Goal: Information Seeking & Learning: Compare options

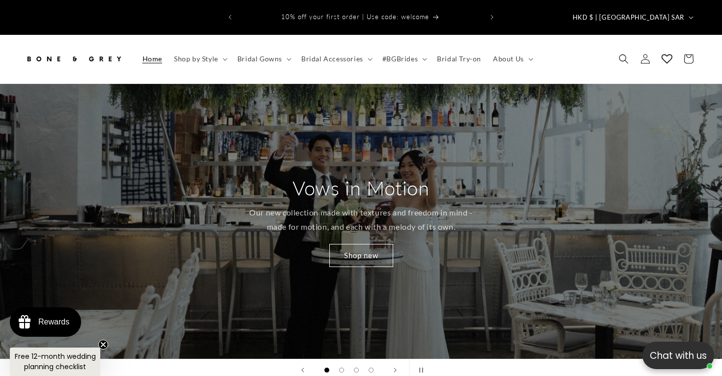
scroll to position [0, 722]
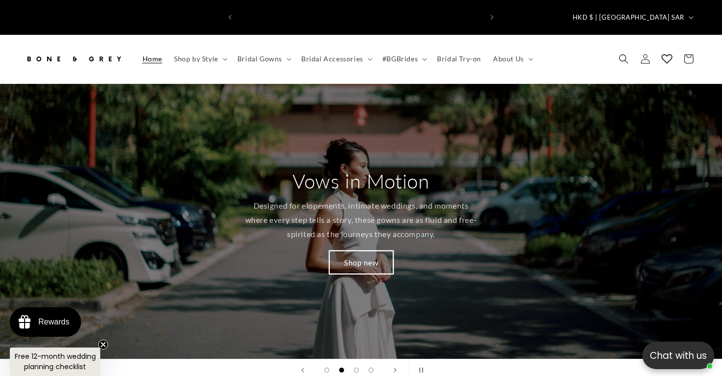
click at [375, 251] on link "Shop new" at bounding box center [361, 262] width 64 height 23
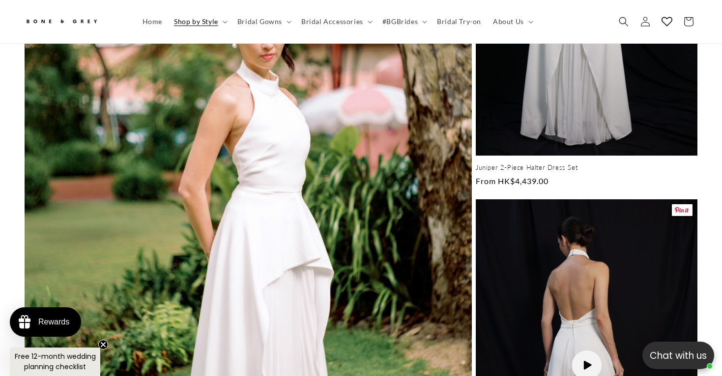
scroll to position [3007, 0]
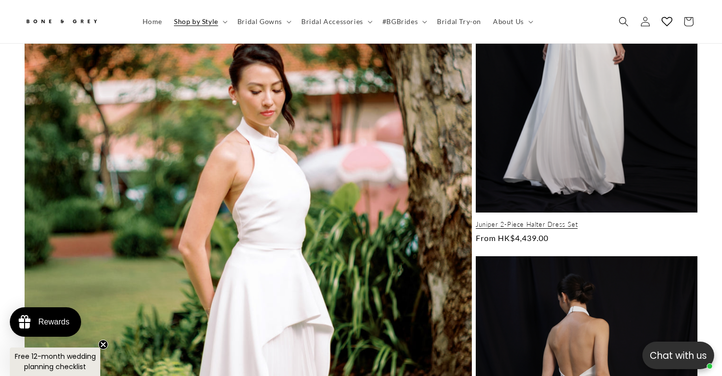
click at [548, 221] on link "Juniper 2-Piece Halter Dress Set" at bounding box center [587, 225] width 222 height 8
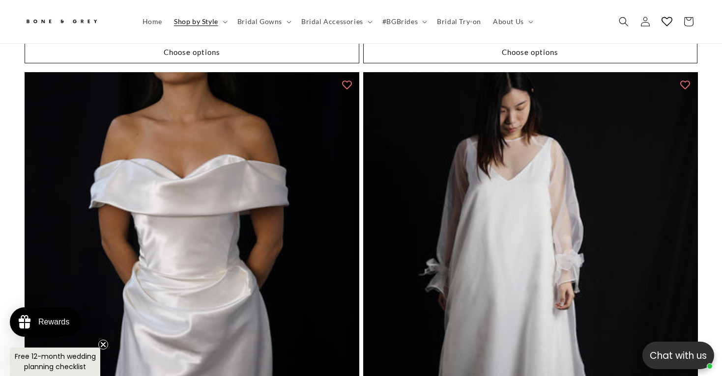
scroll to position [4231, 0]
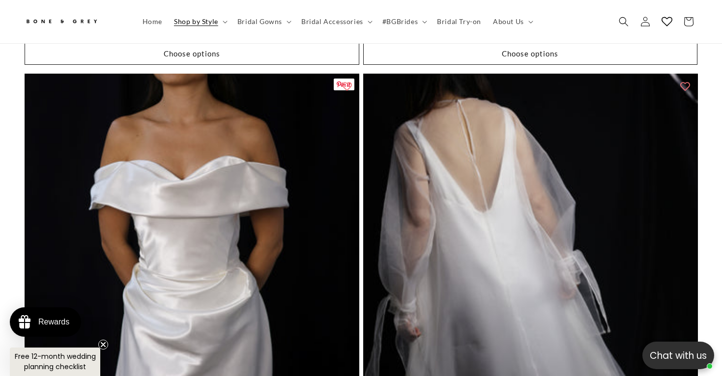
scroll to position [0, 0]
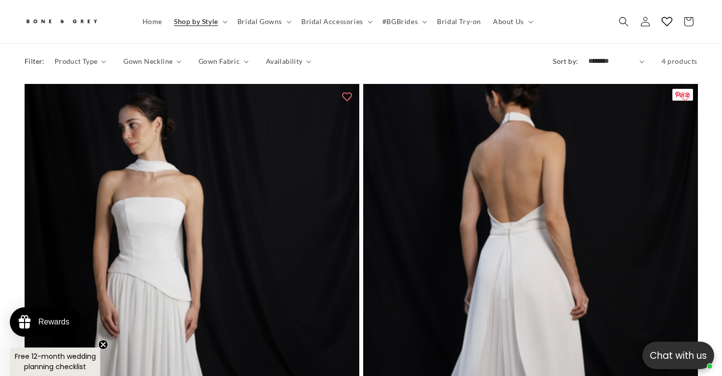
scroll to position [3907, 0]
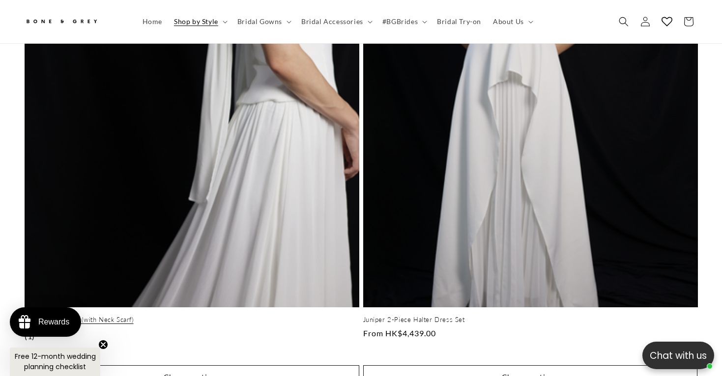
click at [284, 316] on link "[PERSON_NAME] (with Neck Scarf)" at bounding box center [192, 320] width 335 height 8
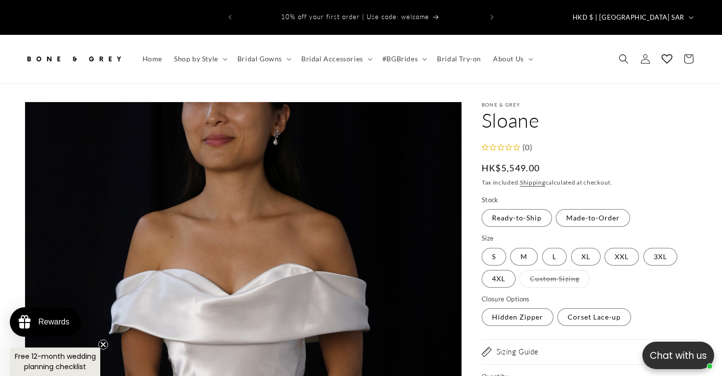
scroll to position [0, 0]
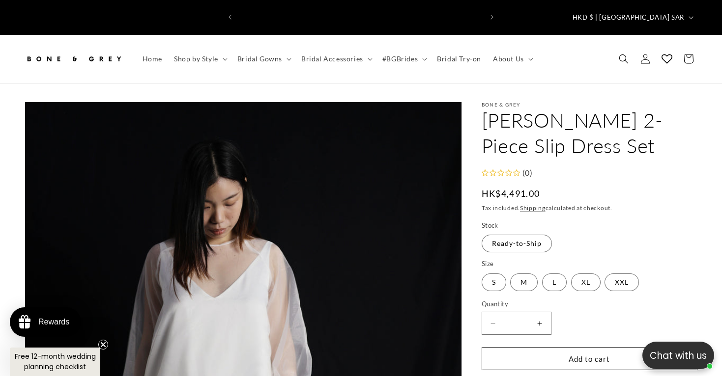
scroll to position [0, 489]
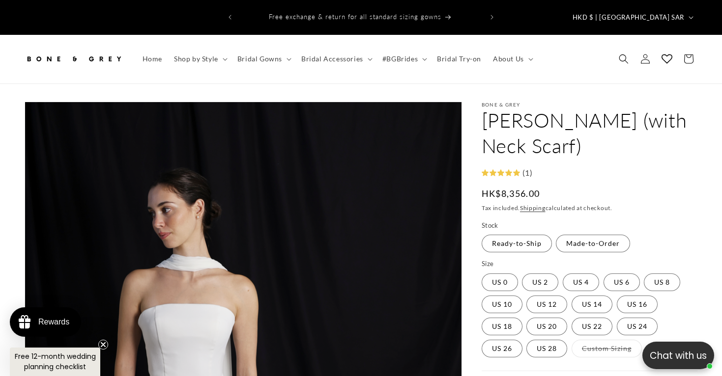
scroll to position [0, 489]
click at [417, 49] on summary "#BGBrides" at bounding box center [403, 59] width 55 height 21
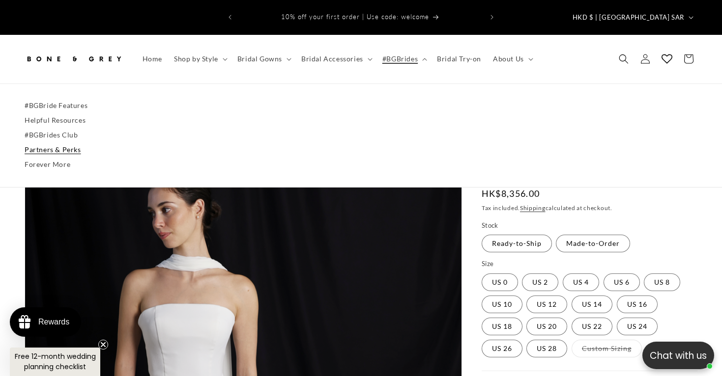
click at [85, 143] on link "Partners & Perks" at bounding box center [361, 150] width 673 height 15
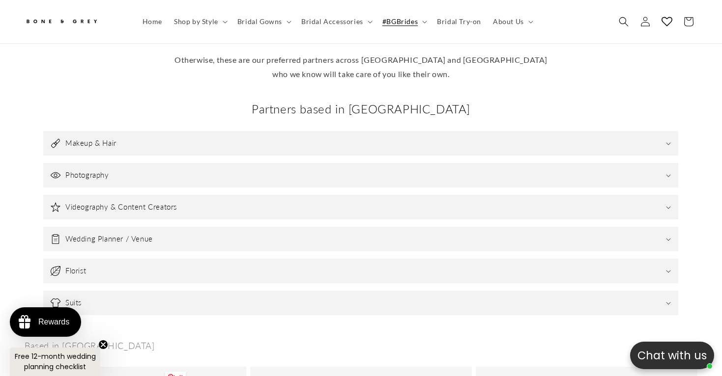
scroll to position [312, 0]
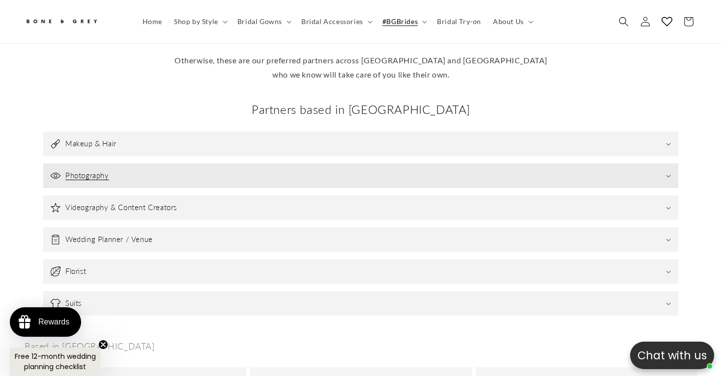
click at [156, 164] on summary "Photography" at bounding box center [360, 176] width 635 height 25
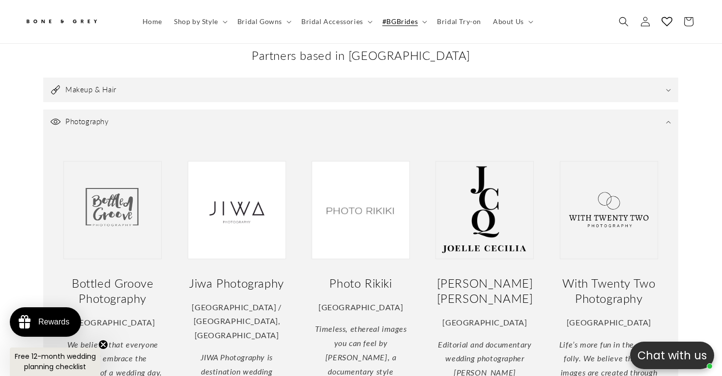
scroll to position [364, 0]
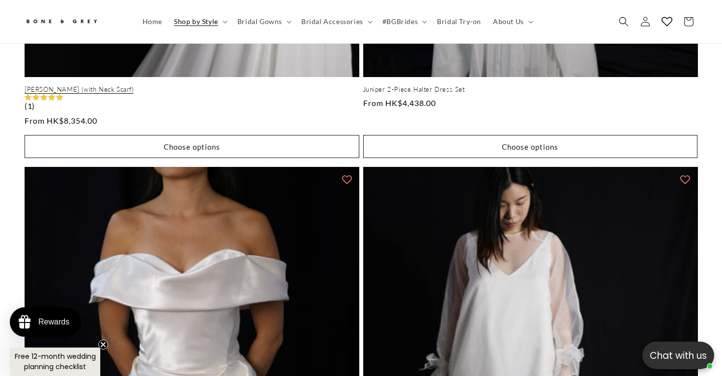
scroll to position [4143, 0]
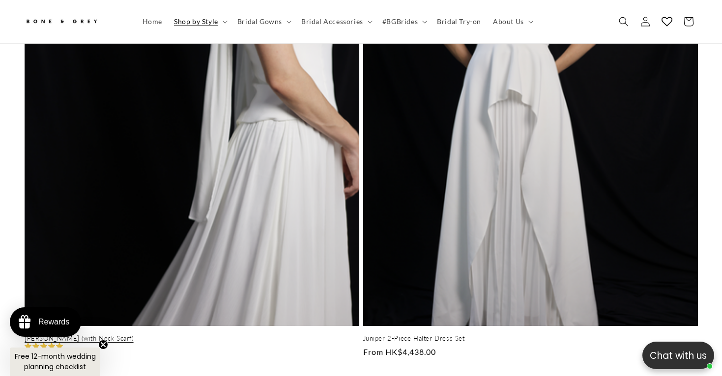
scroll to position [3914, 0]
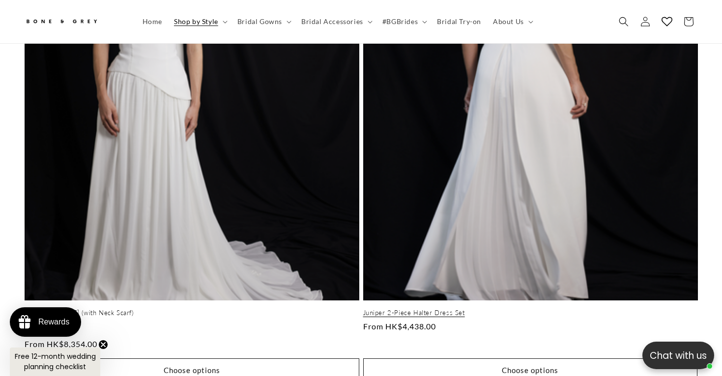
click at [392, 309] on link "Juniper 2-Piece Halter Dress Set" at bounding box center [530, 313] width 335 height 8
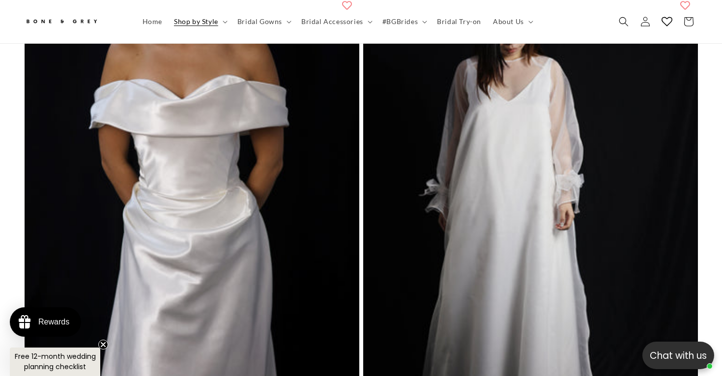
scroll to position [4313, 0]
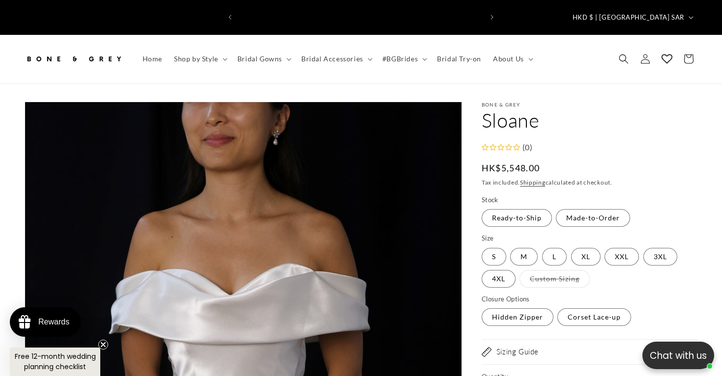
scroll to position [0, 489]
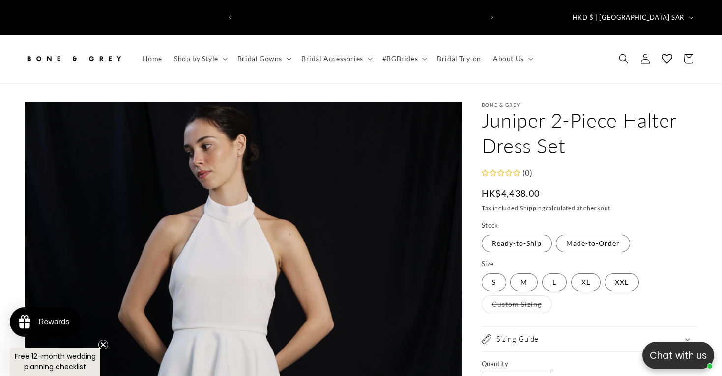
scroll to position [0, 489]
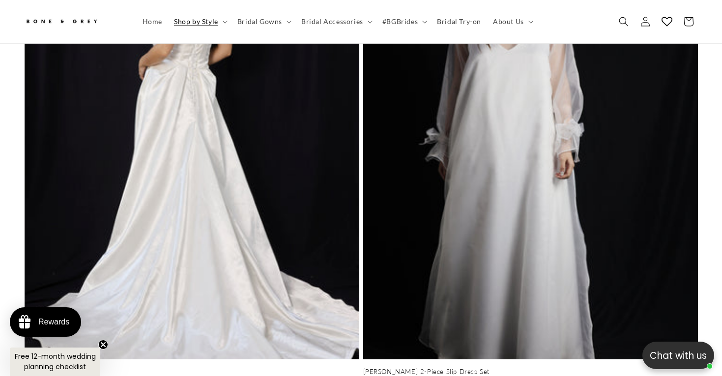
scroll to position [4364, 0]
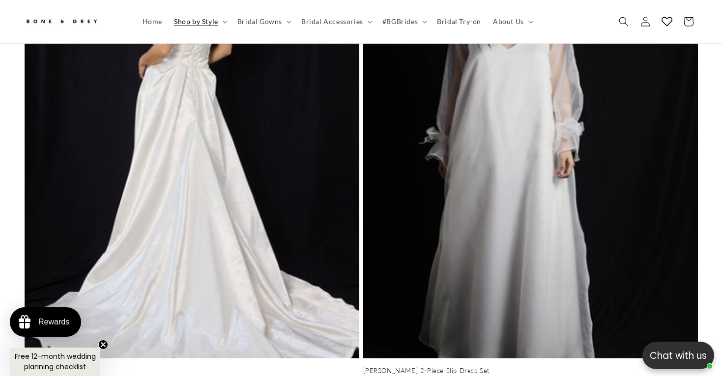
click at [266, 367] on link "Sloane" at bounding box center [192, 371] width 335 height 8
